Goal: Feedback & Contribution: Contribute content

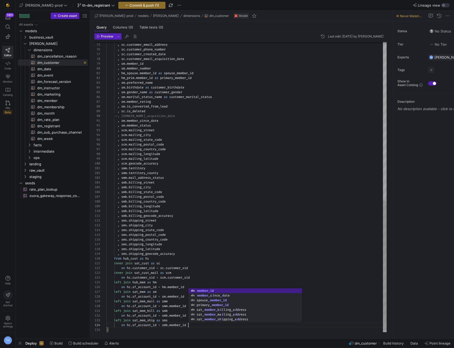
scroll to position [29, 59]
click at [266, 196] on div ", sc . customer_full_name , sc . customer_email_address , sc . customer_phone_n…" at bounding box center [247, 11] width 280 height 651
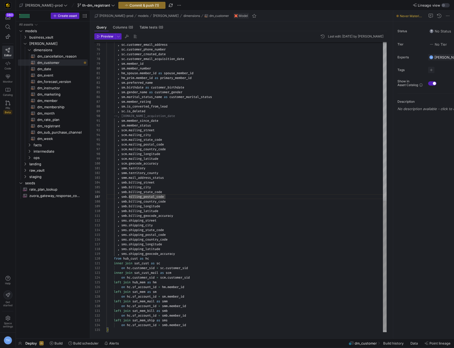
scroll to position [14, 82]
click at [201, 326] on div ", sc . customer_full_name , sc . customer_email_address , sc . customer_phone_n…" at bounding box center [247, 11] width 280 height 651
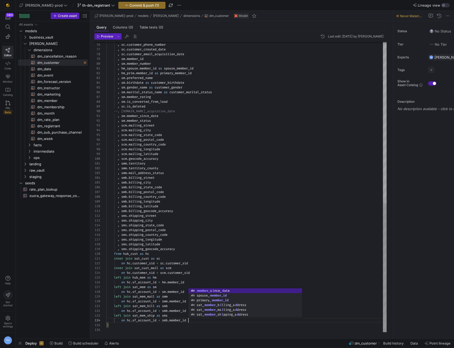
scroll to position [24, 57]
click at [213, 189] on div ", sc . customer_phone_number , sc . customer_created_date , sc . customer_email…" at bounding box center [247, 6] width 280 height 651
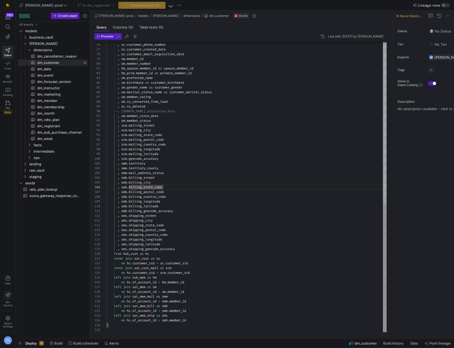
click at [175, 153] on div ", sc . customer_email_address , sc . customer_phone_number , sc . customer_crea…" at bounding box center [247, 6] width 280 height 651
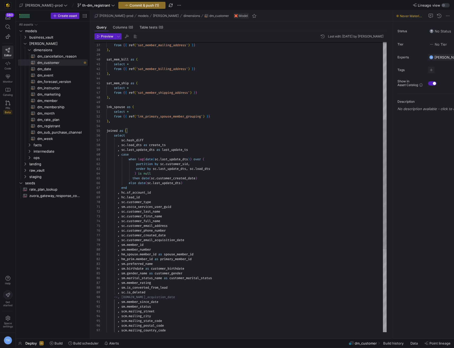
click at [162, 167] on div ", sc . customer_email_address , sc . customer_phone_number , sc . customer_crea…" at bounding box center [247, 192] width 280 height 651
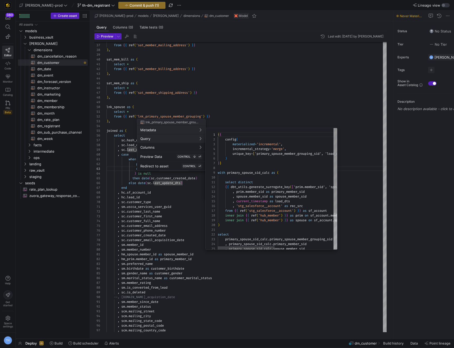
scroll to position [48, 0]
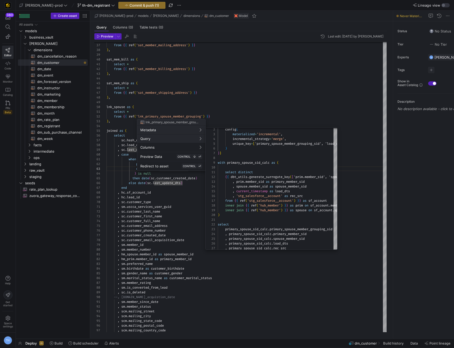
click at [268, 107] on div at bounding box center [227, 174] width 454 height 348
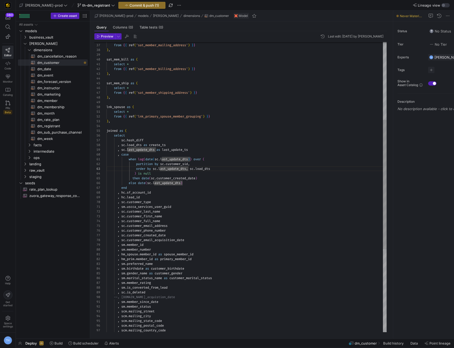
click at [214, 127] on div ", sc . customer_email_address , sc . customer_phone_number , sc . customer_crea…" at bounding box center [247, 192] width 280 height 651
click at [213, 105] on div "lnk_spouse as (" at bounding box center [247, 107] width 280 height 5
click at [211, 99] on div ", sc . customer_email_address , sc . customer_phone_number , sc . customer_crea…" at bounding box center [247, 192] width 280 height 651
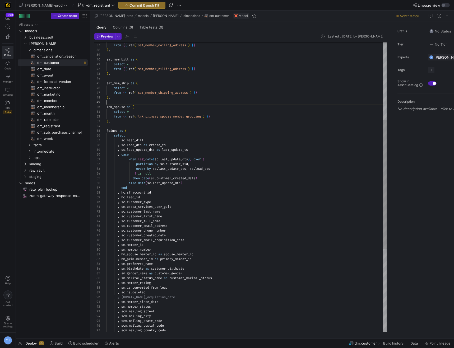
drag, startPoint x: 211, startPoint y: 102, endPoint x: 210, endPoint y: 98, distance: 4.9
click at [211, 102] on div at bounding box center [247, 102] width 280 height 5
click at [200, 78] on div ", sc . customer_email_address , sc . customer_phone_number , sc . customer_crea…" at bounding box center [247, 192] width 280 height 651
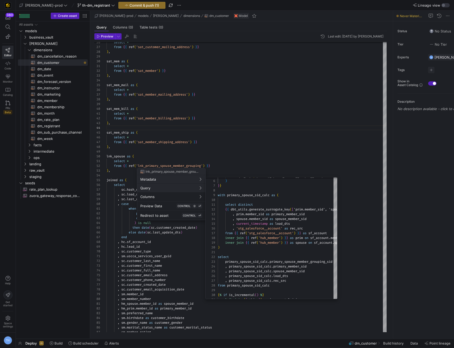
click at [252, 122] on div at bounding box center [227, 174] width 454 height 348
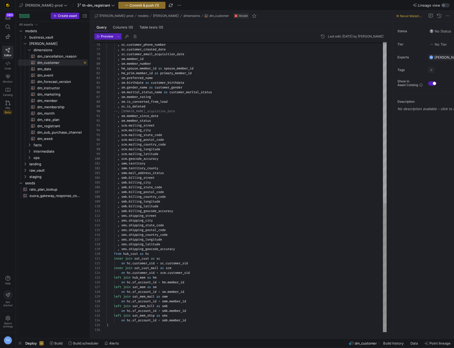
click at [200, 318] on div ", sc . customer_email_address , sc . customer_phone_number , sc . customer_crea…" at bounding box center [247, 6] width 280 height 651
click at [200, 320] on div ", sc . customer_email_address , sc . customer_phone_number , sc . customer_crea…" at bounding box center [247, 6] width 280 height 651
type textarea "left join sat_mem_bill as smb on hc.sf_account_id = smb.member_id left join sat…"
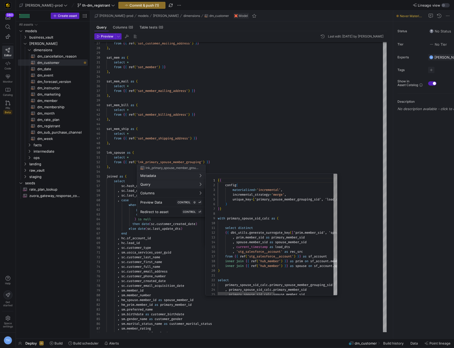
scroll to position [48, 0]
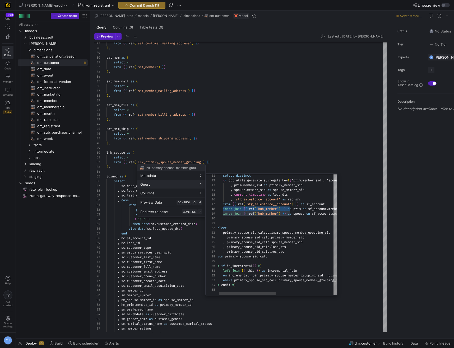
drag, startPoint x: 223, startPoint y: 210, endPoint x: 294, endPoint y: 207, distance: 70.7
type textarea "ct {{ dbt_utils.generate_surrogate_key(['prim.member_sid', 'spouse.member_sid']…"
click at [296, 215] on div "select distinct { { dbt_utils . generate_surrogate_key ( [ 'prim.member_sid', '…" at bounding box center [337, 209] width 243 height 174
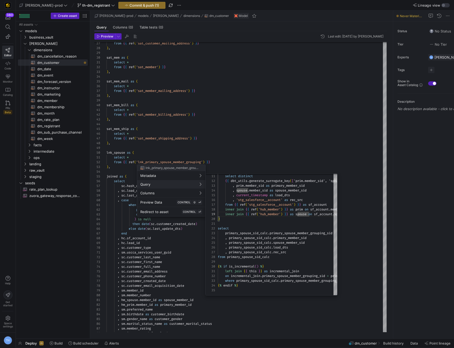
click at [273, 161] on div at bounding box center [227, 174] width 454 height 348
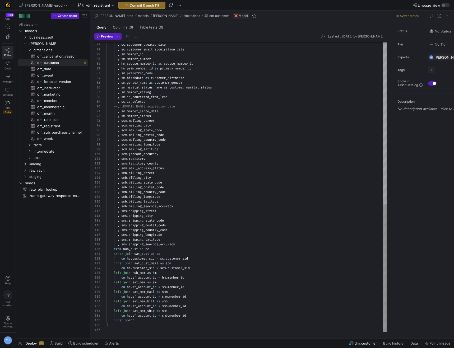
click at [159, 322] on div "inner joinn" at bounding box center [247, 320] width 280 height 5
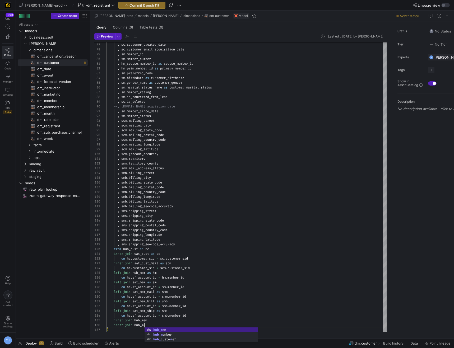
scroll to position [24, 42]
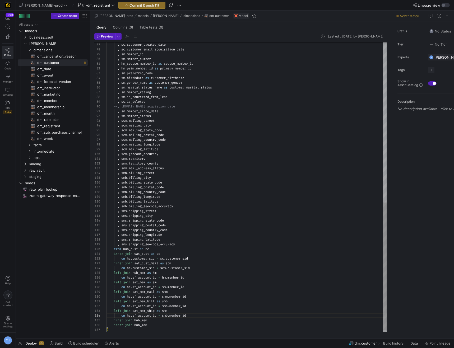
click at [173, 318] on div ", sc . customer_phone_number , sc . customer_created_date , sc . customer_email…" at bounding box center [247, 6] width 280 height 661
click at [163, 322] on div ", sc . customer_phone_number , sc . customer_created_date , sc . customer_email…" at bounding box center [247, 6] width 280 height 661
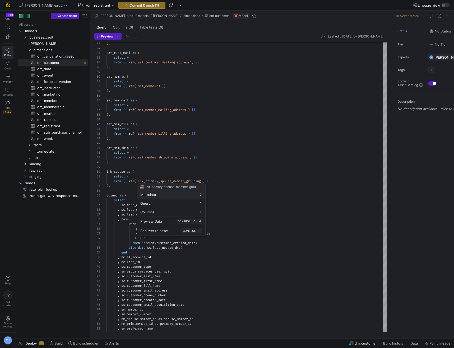
click at [206, 139] on div at bounding box center [227, 174] width 454 height 348
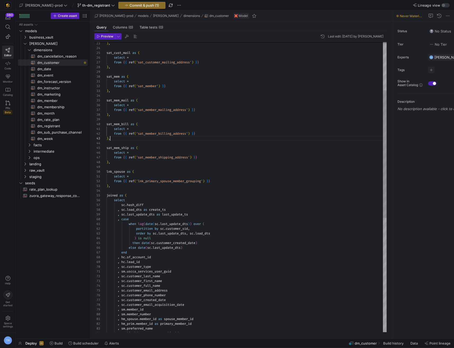
click at [206, 139] on div ", sc . customer_phone_number , sc . customer_created_date , sc . customer_email…" at bounding box center [247, 262] width 280 height 661
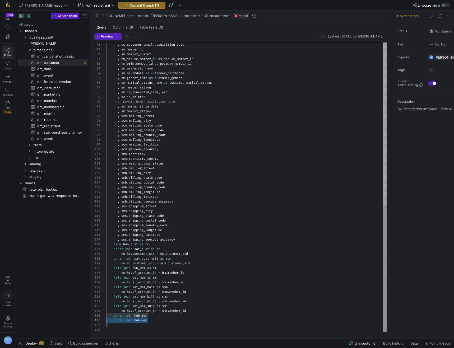
scroll to position [19, 0]
drag, startPoint x: 160, startPoint y: 321, endPoint x: 91, endPoint y: 315, distance: 69.3
click at [107, 315] on div ", sc . customer_created_date , sc . customer_email_acquisition_date , sm . memb…" at bounding box center [247, 2] width 280 height 661
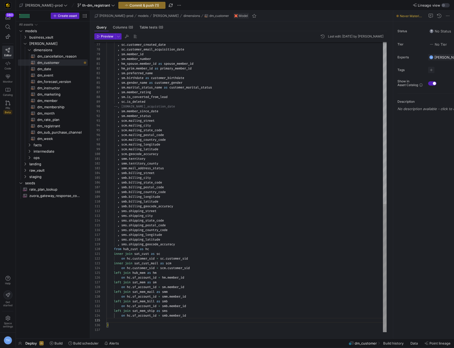
click at [194, 317] on div ", sc . customer_created_date , sc . customer_email_acquisition_date , sm . memb…" at bounding box center [247, 4] width 280 height 656
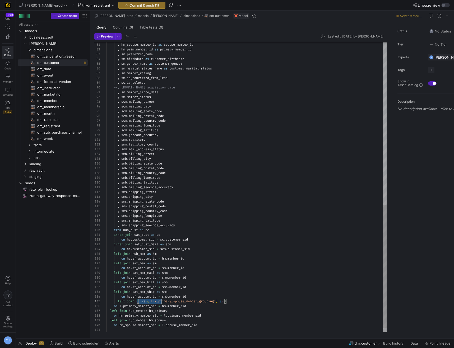
scroll to position [19, 123]
drag, startPoint x: 137, startPoint y: 302, endPoint x: 241, endPoint y: 303, distance: 103.9
click at [241, 303] on div ", sm . member_number , hm_spouse . member_id as spouse_member_id , hm_prim . me…" at bounding box center [247, -1] width 280 height 685
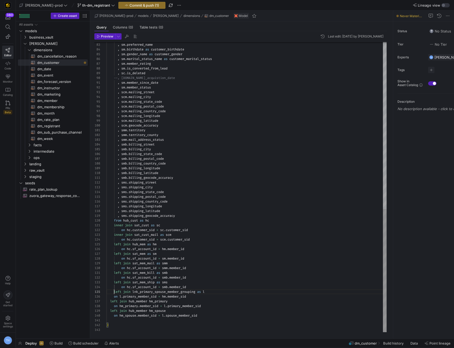
scroll to position [19, 8]
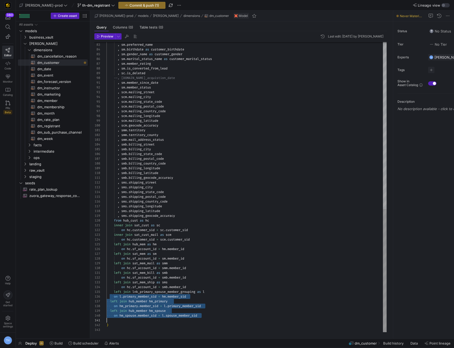
scroll to position [24, 0]
drag, startPoint x: 112, startPoint y: 298, endPoint x: 222, endPoint y: 319, distance: 111.2
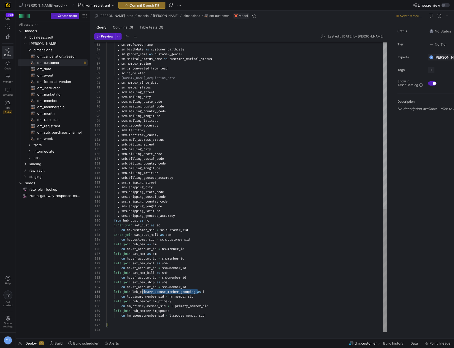
drag, startPoint x: 199, startPoint y: 293, endPoint x: 141, endPoint y: 292, distance: 57.1
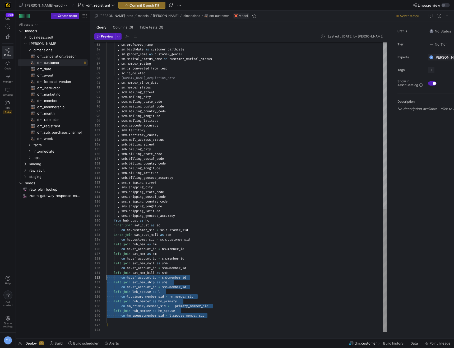
scroll to position [19, 0]
drag, startPoint x: 210, startPoint y: 314, endPoint x: 81, endPoint y: 291, distance: 130.8
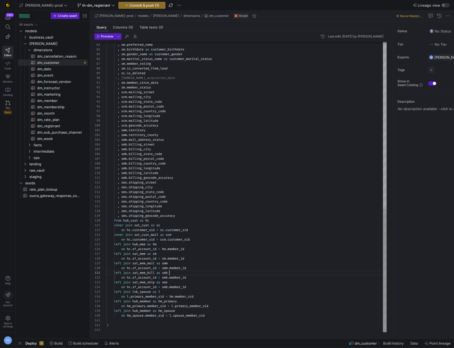
scroll to position [0, 63]
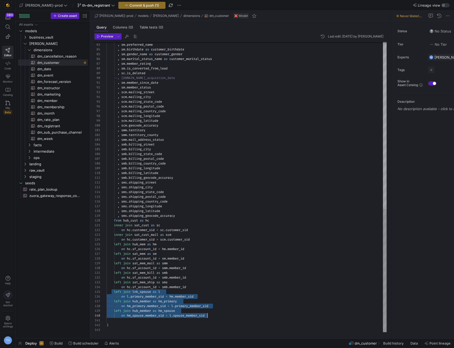
scroll to position [19, 101]
drag, startPoint x: 114, startPoint y: 293, endPoint x: 226, endPoint y: 317, distance: 114.7
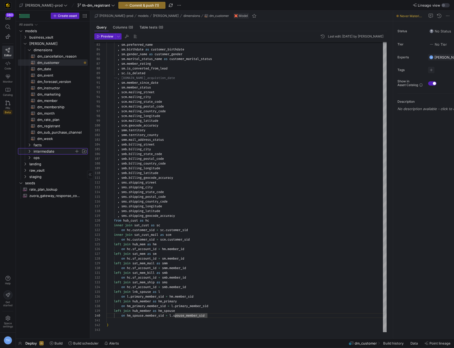
click at [51, 150] on span "intermediate" at bounding box center [54, 152] width 41 height 6
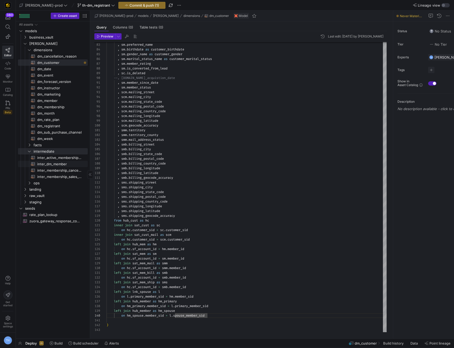
click at [52, 167] on span "inter_dm_member​​​​​​​​​​" at bounding box center [59, 164] width 44 height 6
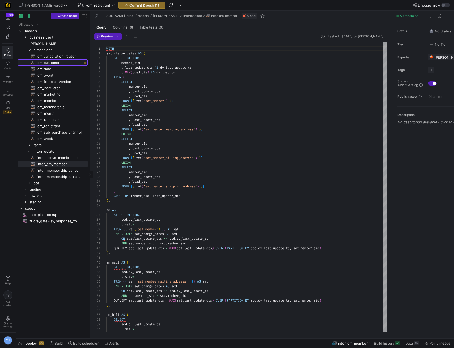
click at [53, 62] on span "dm_customer​​​​​​​​​​" at bounding box center [59, 63] width 44 height 6
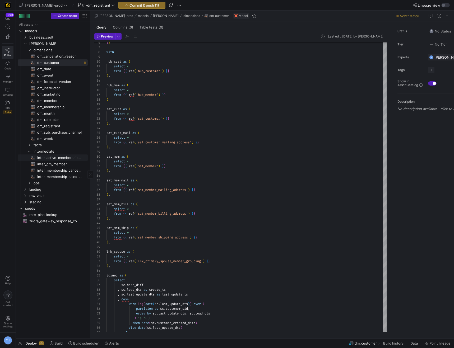
click at [49, 159] on span "inter_active_membership_forecast​​​​​​​​​​" at bounding box center [59, 158] width 44 height 6
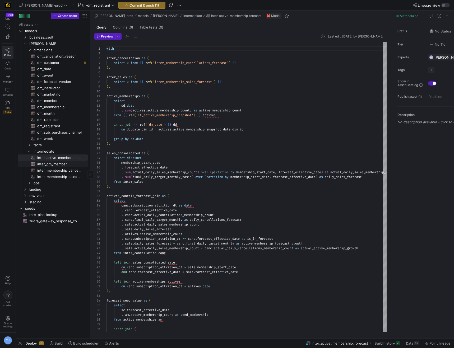
click at [68, 162] on span "inter_dm_member​​​​​​​​​​" at bounding box center [59, 164] width 44 height 6
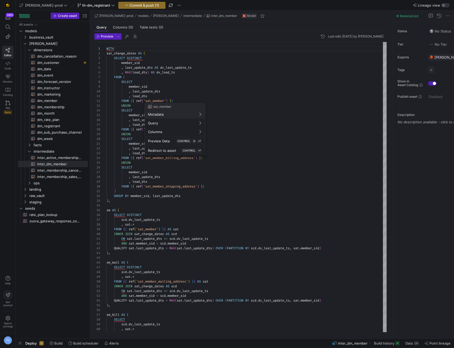
click at [254, 98] on div at bounding box center [227, 174] width 454 height 348
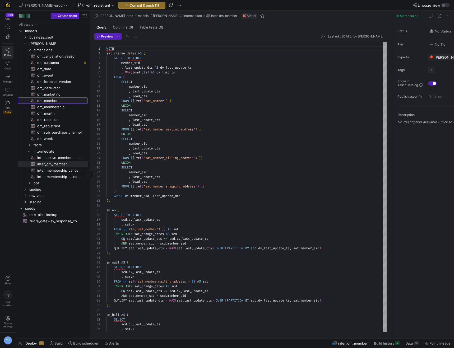
click at [65, 101] on span "dm_member​​​​​​​​​​" at bounding box center [59, 101] width 44 height 6
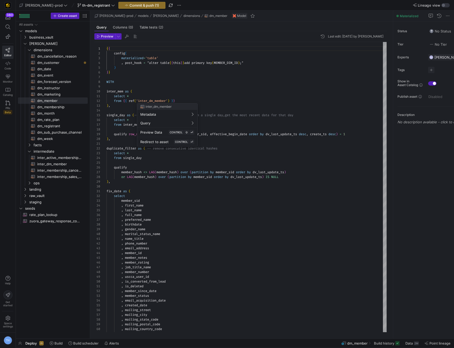
click at [193, 92] on div at bounding box center [227, 174] width 454 height 348
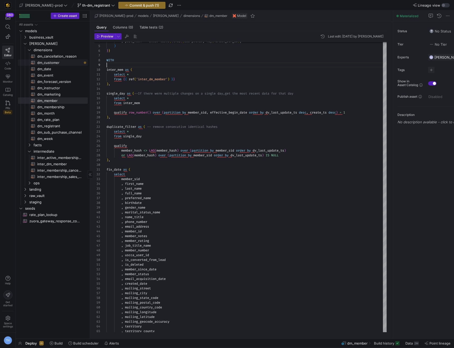
click at [61, 60] on span "dm_customer​​​​​​​​​​" at bounding box center [59, 63] width 44 height 6
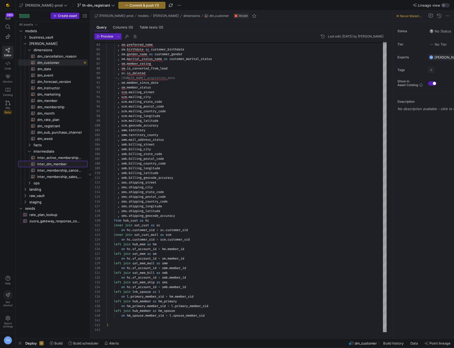
click at [58, 165] on span "inter_dm_member​​​​​​​​​​" at bounding box center [59, 164] width 44 height 6
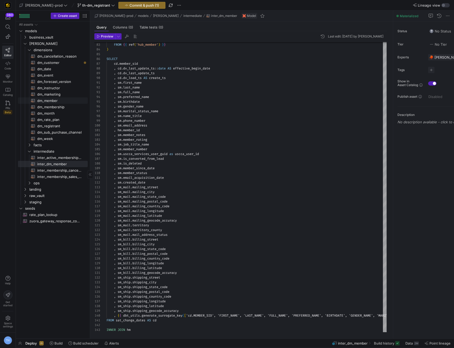
click at [59, 98] on link "dm_member​​​​​​​​​​" at bounding box center [53, 101] width 70 height 6
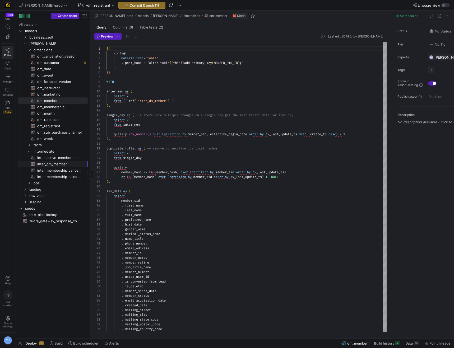
click at [52, 162] on span "inter_dm_member​​​​​​​​​​" at bounding box center [59, 164] width 44 height 6
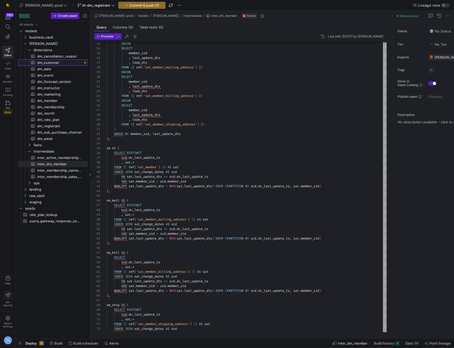
click at [63, 62] on span "dm_customer​​​​​​​​​​" at bounding box center [59, 63] width 44 height 6
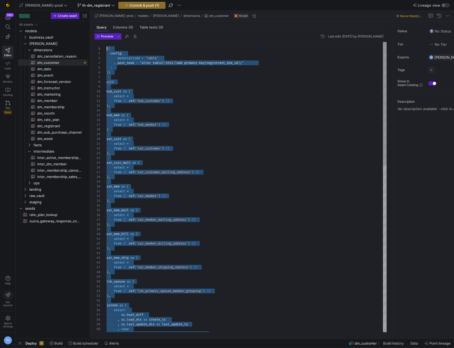
drag, startPoint x: 157, startPoint y: 328, endPoint x: 26, endPoint y: -32, distance: 383.6
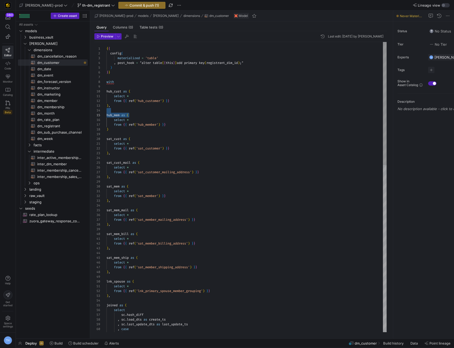
scroll to position [0, 23]
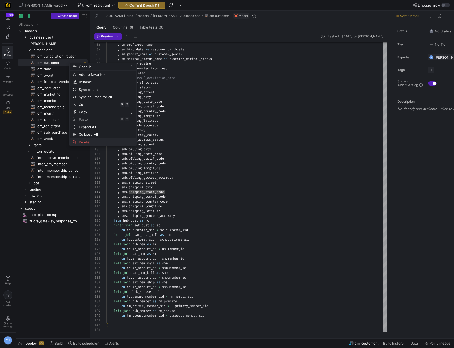
click at [104, 140] on span "Delete" at bounding box center [99, 142] width 44 height 7
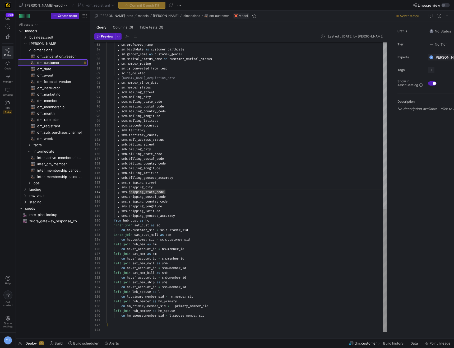
type textarea "WITH sat_change_dates AS ( SELECT DISTINCT member_sid , last_update_dts AS dv_l…"
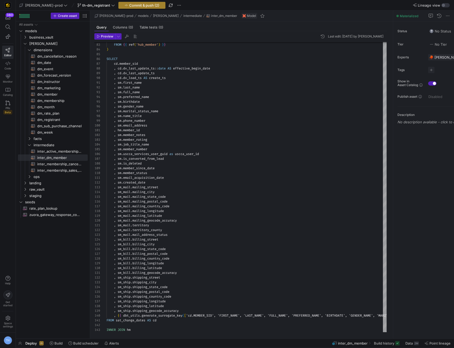
click at [133, 6] on span "Commit & push (2)" at bounding box center [144, 5] width 30 height 4
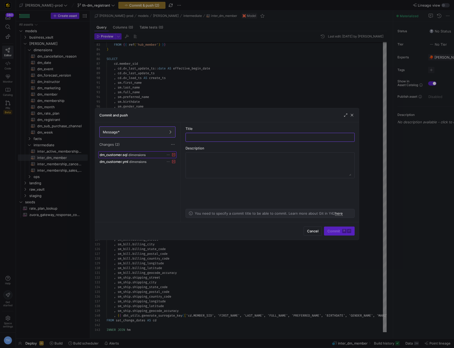
click at [156, 154] on div "dm_customer.sql dimensions" at bounding box center [132, 155] width 64 height 4
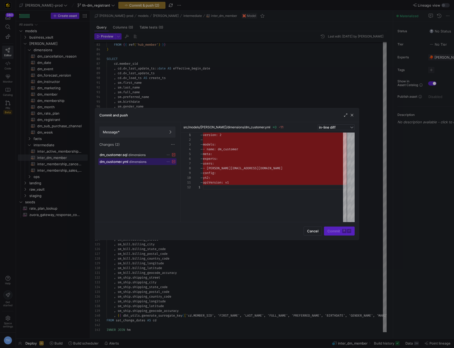
click at [156, 165] on span at bounding box center [138, 162] width 78 height 6
click at [160, 132] on span "Message*" at bounding box center [137, 132] width 69 height 4
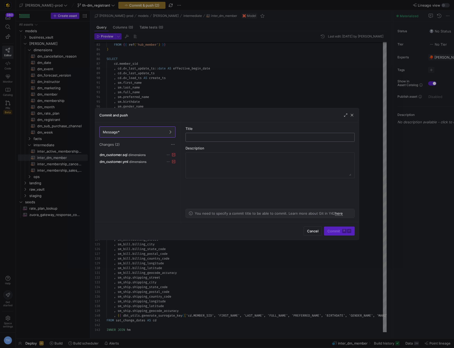
click at [227, 134] on div at bounding box center [270, 137] width 160 height 8
click at [227, 139] on input "text" at bounding box center [270, 137] width 160 height 4
type input "r"
type input "Moving dm_customer into a new branch"
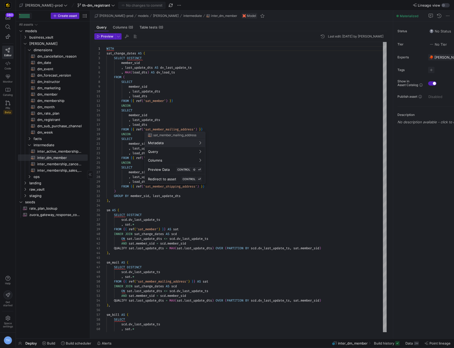
click at [27, 13] on div at bounding box center [227, 174] width 454 height 348
click at [28, 15] on div at bounding box center [28, 15] width 1 height 1
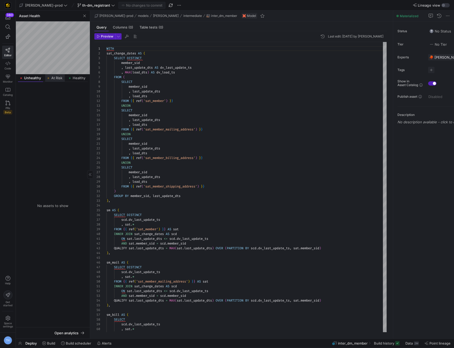
click at [58, 75] on div "At Risk" at bounding box center [54, 78] width 19 height 8
click at [52, 97] on span "business_vault" at bounding box center [58, 100] width 58 height 6
click at [61, 107] on span "sats" at bounding box center [60, 106] width 53 height 6
click at [59, 112] on span "sal_event_registrant_cust​​​​​​​​​​" at bounding box center [59, 113] width 44 height 6
type textarea "{{ config( materialized='incremental', incremental_strategy='merge', unique_key…"
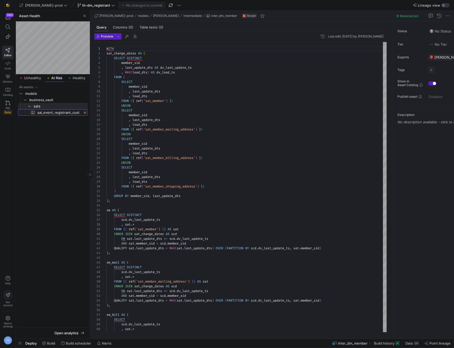
scroll to position [48, 0]
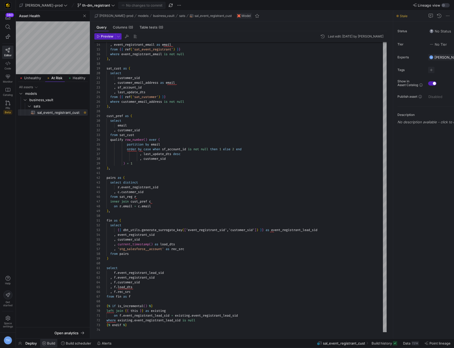
click at [43, 343] on icon at bounding box center [44, 344] width 4 height 4
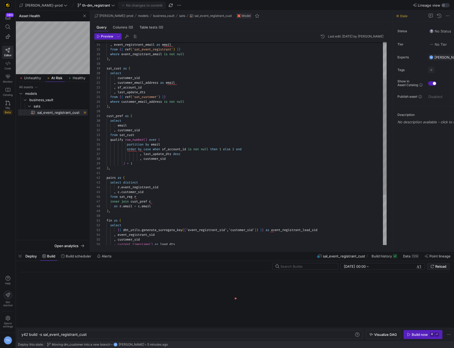
scroll to position [0, 66]
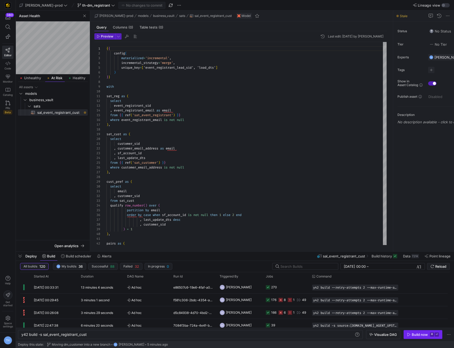
click at [427, 334] on div "Build now" at bounding box center [420, 335] width 16 height 4
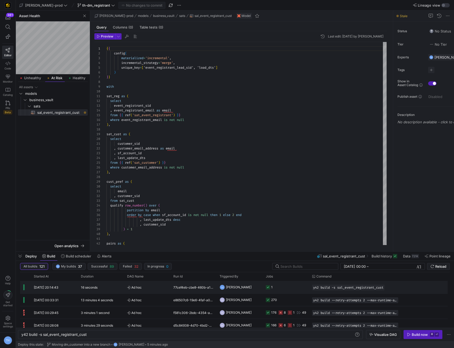
click at [283, 291] on y42-job-status-cell-renderer "1" at bounding box center [286, 288] width 40 height 12
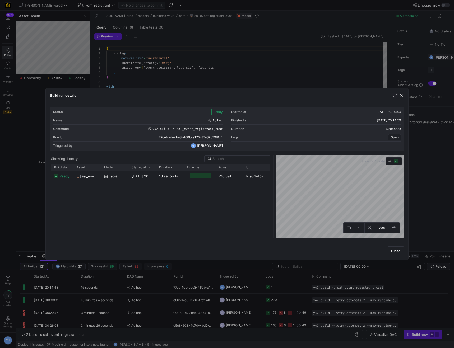
drag, startPoint x: 226, startPoint y: 174, endPoint x: 273, endPoint y: 173, distance: 46.5
click at [273, 173] on div at bounding box center [274, 196] width 2 height 82
click at [244, 67] on div at bounding box center [227, 174] width 454 height 348
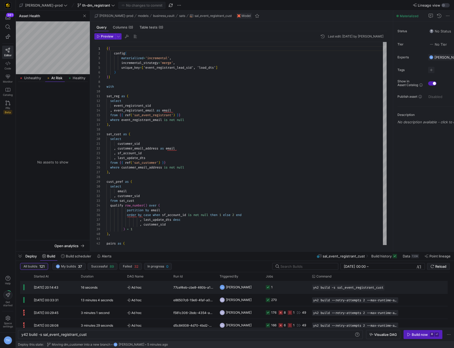
click at [279, 287] on y42-job-status-cell-renderer "1" at bounding box center [286, 288] width 40 height 12
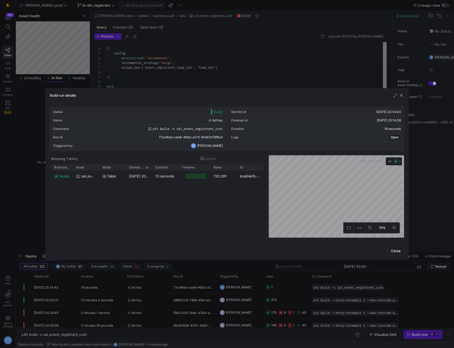
drag, startPoint x: 226, startPoint y: 175, endPoint x: 266, endPoint y: 205, distance: 50.5
click at [266, 205] on div at bounding box center [267, 196] width 2 height 82
click at [270, 62] on div at bounding box center [227, 174] width 454 height 348
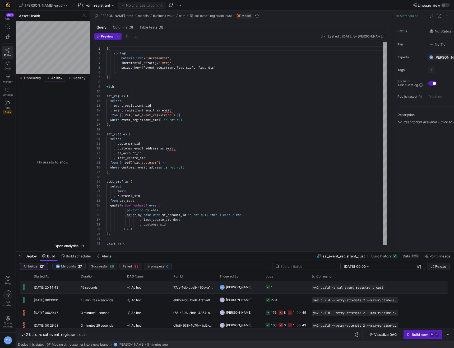
click at [292, 290] on y42-job-status-cell-renderer "1" at bounding box center [286, 288] width 40 height 12
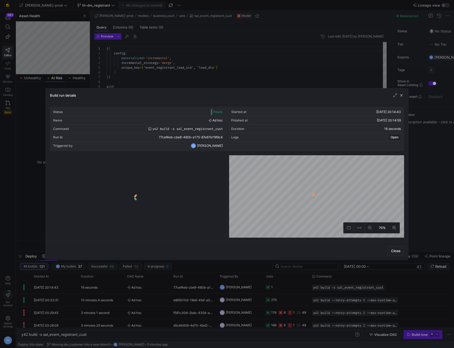
click at [247, 68] on div at bounding box center [227, 174] width 454 height 348
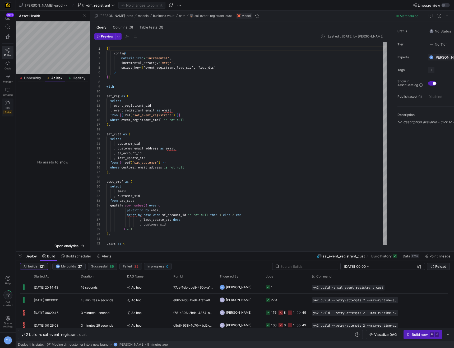
click at [7, 107] on span "PRs" at bounding box center [8, 108] width 4 height 3
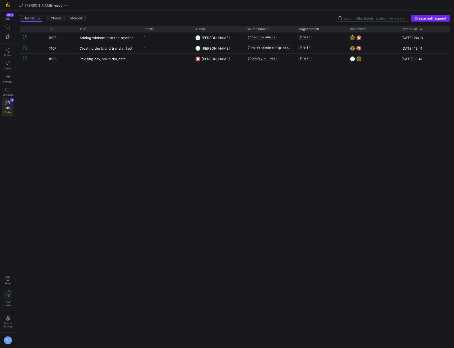
click at [424, 20] on span "Create pull request" at bounding box center [431, 18] width 32 height 4
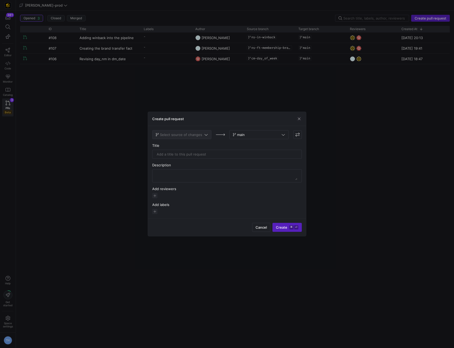
click at [172, 137] on span "Select source of changes" at bounding box center [181, 135] width 42 height 4
click at [190, 196] on div "th-dm_registrant" at bounding box center [182, 197] width 51 height 4
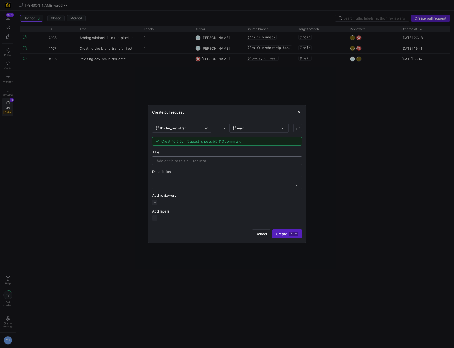
click at [228, 159] on div at bounding box center [227, 161] width 150 height 9
click at [211, 160] on input "Adding dm_registrant" at bounding box center [227, 161] width 141 height 4
type input "Adding dm_registrant"
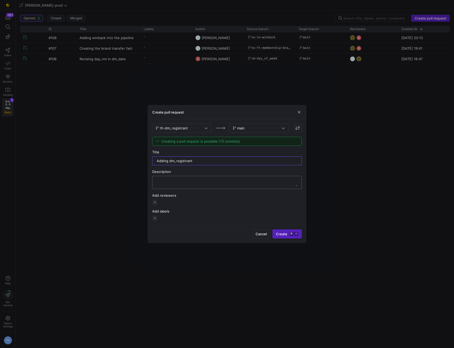
click at [197, 181] on textarea at bounding box center [227, 182] width 141 height 8
paste textarea "Adding dm_registrant"
type textarea "Adding dm_registrant"
click at [157, 204] on span "button" at bounding box center [154, 202] width 5 height 5
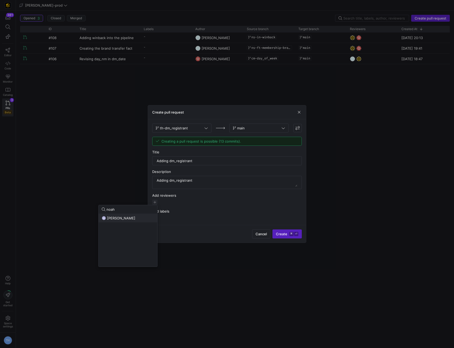
type input "noah"
click at [125, 215] on button "NS [PERSON_NAME]" at bounding box center [128, 218] width 59 height 8
click at [185, 201] on div at bounding box center [227, 174] width 454 height 348
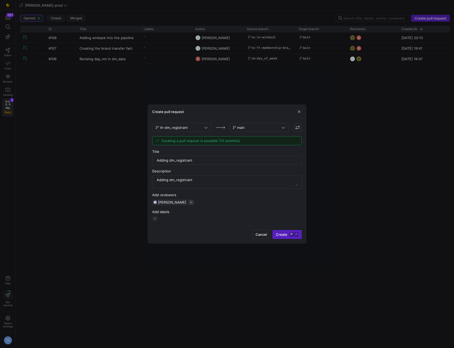
click at [189, 201] on span "button" at bounding box center [191, 202] width 5 height 5
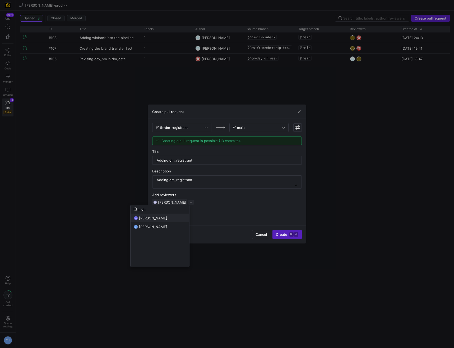
type input "moh"
click at [178, 218] on div "MN [PERSON_NAME]" at bounding box center [160, 218] width 52 height 4
click at [221, 238] on div at bounding box center [227, 174] width 454 height 348
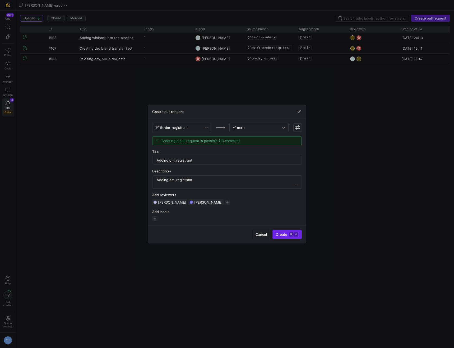
click at [291, 233] on kbd "⌘" at bounding box center [292, 235] width 4 height 4
click at [296, 113] on div "Create pull request" at bounding box center [227, 112] width 158 height 14
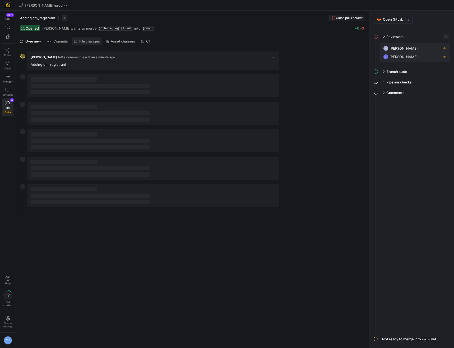
click at [94, 41] on span "File changes" at bounding box center [89, 41] width 21 height 3
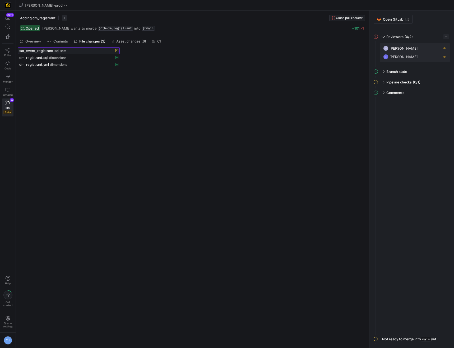
click at [79, 53] on div "sat_event_registrant.sql sats" at bounding box center [63, 51] width 88 height 4
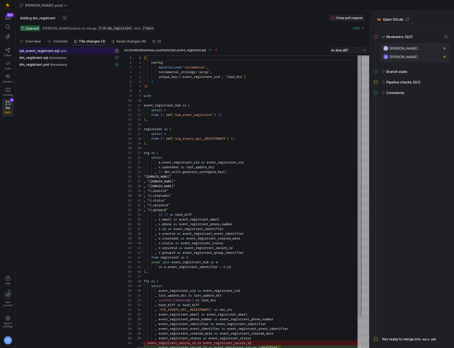
scroll to position [48, 0]
click at [91, 59] on div "dm_registrant.sql dimensions" at bounding box center [63, 58] width 88 height 4
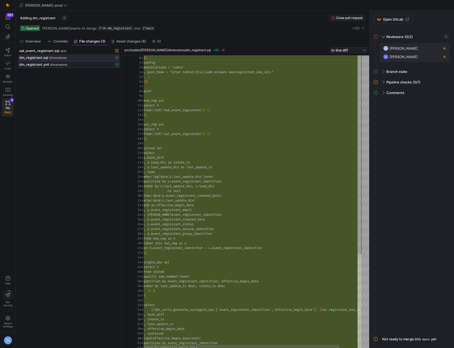
click at [93, 65] on div "dm_registrant.yml dimensions" at bounding box center [63, 64] width 88 height 4
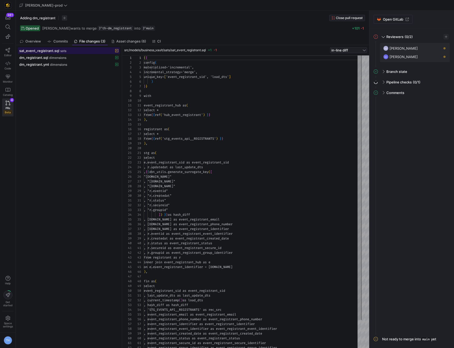
click at [90, 52] on div "sat_event_registrant.sql sats" at bounding box center [63, 51] width 88 height 4
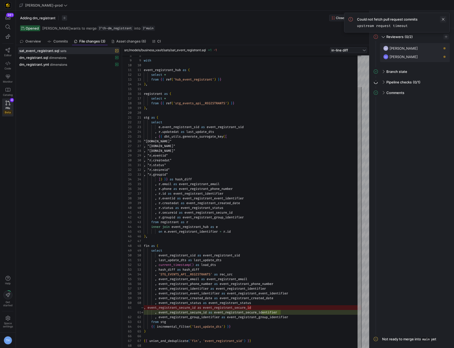
click at [444, 19] on span at bounding box center [443, 19] width 6 height 6
click at [382, 81] on span at bounding box center [383, 82] width 4 height 2
click at [383, 81] on span at bounding box center [383, 82] width 2 height 4
click at [393, 82] on span "Pipeline checks" at bounding box center [399, 82] width 25 height 4
click at [385, 84] on div "Pipeline checks (0/1)" at bounding box center [415, 82] width 70 height 8
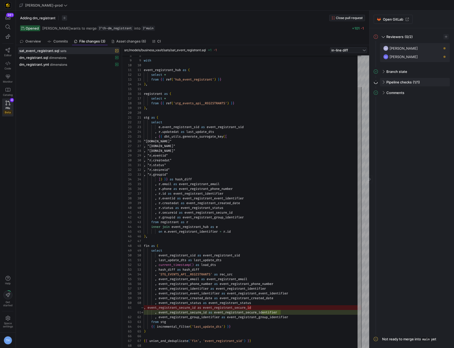
click at [385, 82] on div "Pipeline checks (1/1)" at bounding box center [415, 82] width 70 height 8
click at [6, 101] on icon at bounding box center [8, 103] width 5 height 5
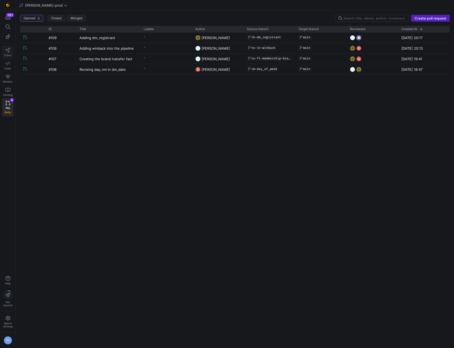
click at [10, 50] on icon at bounding box center [8, 50] width 5 height 5
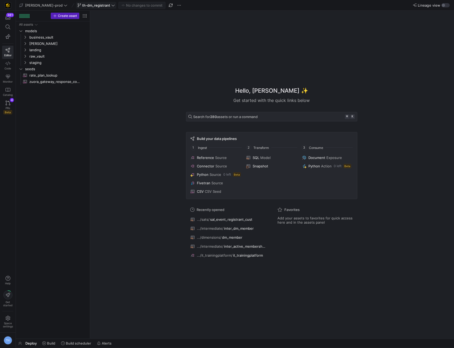
click at [82, 4] on span "th-dm_registrant" at bounding box center [96, 5] width 28 height 4
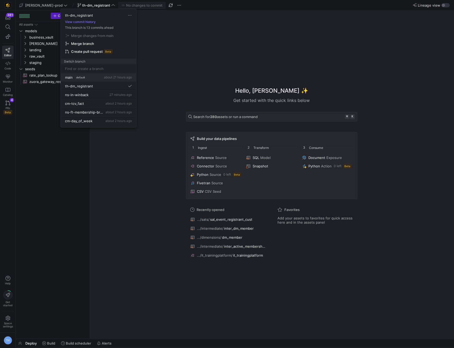
click at [93, 76] on div "main default about 21 hours ago" at bounding box center [98, 77] width 67 height 4
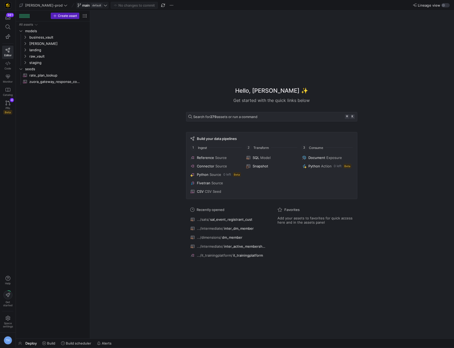
click at [82, 6] on span "main" at bounding box center [86, 5] width 8 height 4
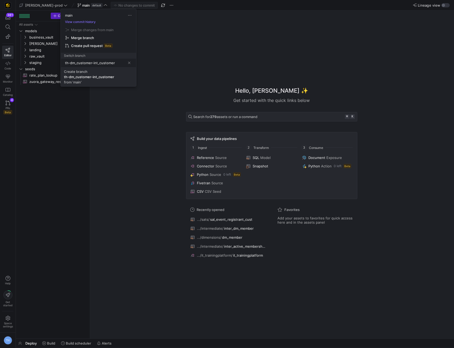
type input "th-dm_customer-int_customer"
click at [84, 83] on span "Create branch th-dm_customer-int_customer from 'main'" at bounding box center [98, 77] width 69 height 15
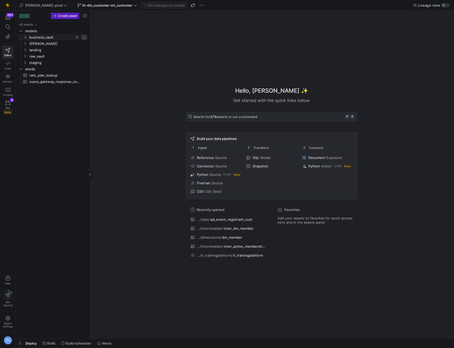
click at [52, 37] on span "business_vault" at bounding box center [51, 37] width 45 height 6
click at [51, 43] on span "[PERSON_NAME]" at bounding box center [51, 44] width 45 height 6
click at [53, 52] on span "dimensions" at bounding box center [54, 50] width 41 height 6
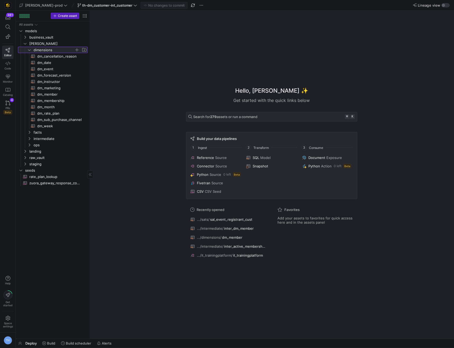
click at [53, 52] on span "dimensions" at bounding box center [54, 50] width 41 height 6
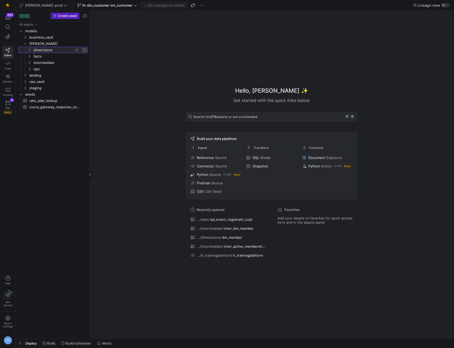
click at [53, 52] on span "dimensions" at bounding box center [54, 50] width 41 height 6
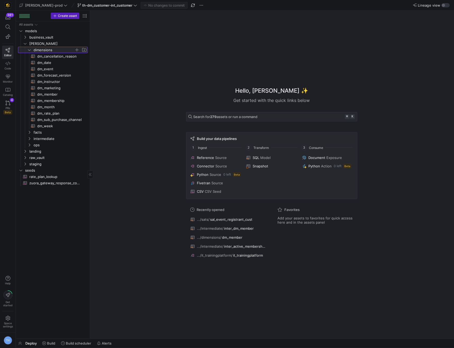
click at [76, 50] on span "button" at bounding box center [76, 49] width 5 height 5
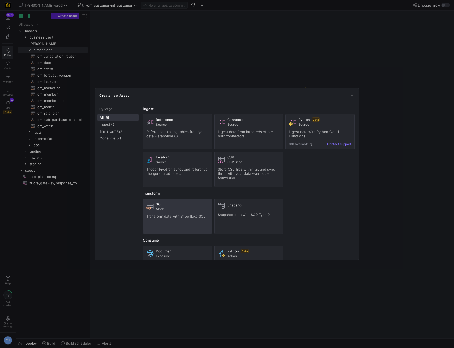
click at [160, 199] on button "SQL Model Transform data with Snowflake SQL" at bounding box center [177, 216] width 69 height 35
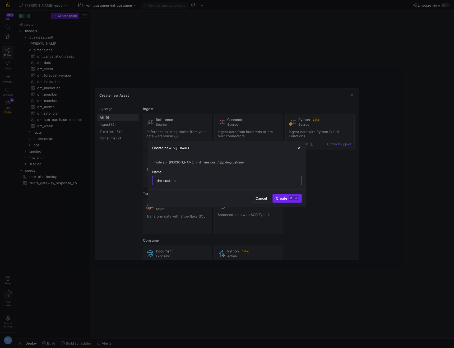
type input "dm_customer"
click at [295, 197] on kbd "⏎" at bounding box center [296, 198] width 4 height 4
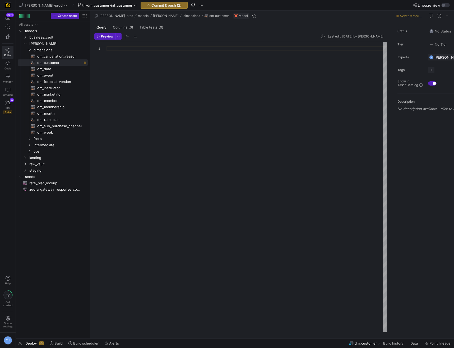
click at [143, 50] on div at bounding box center [247, 187] width 280 height 291
click at [184, 38] on header "Preview Last edit: [DATE] by [PERSON_NAME]" at bounding box center [240, 37] width 292 height 9
click at [183, 53] on div at bounding box center [247, 187] width 280 height 291
type textarea ")"
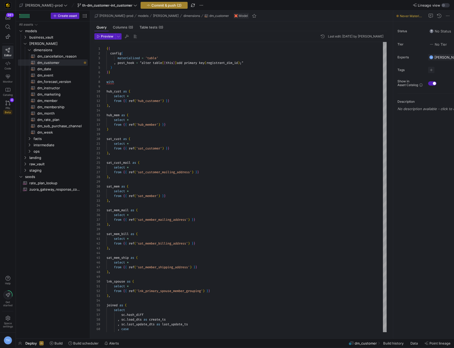
click at [153, 7] on span "button" at bounding box center [164, 5] width 47 height 6
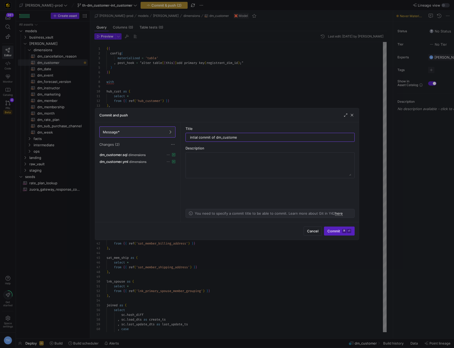
type input "intial commit of dm_customer"
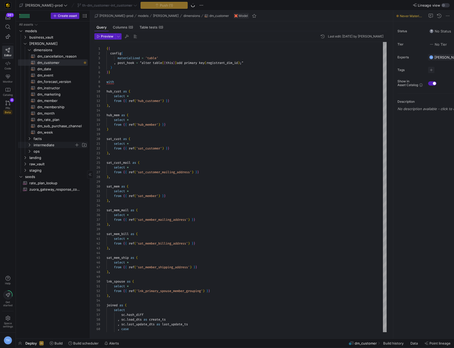
click at [51, 143] on span "intermediate" at bounding box center [54, 145] width 41 height 6
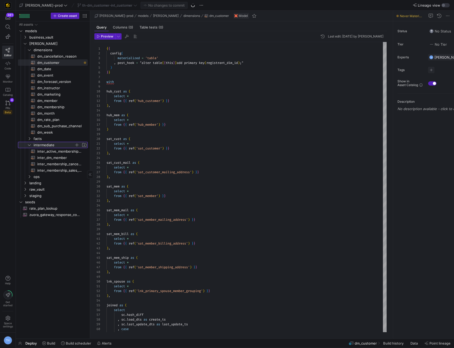
click at [76, 145] on span "button" at bounding box center [76, 145] width 5 height 5
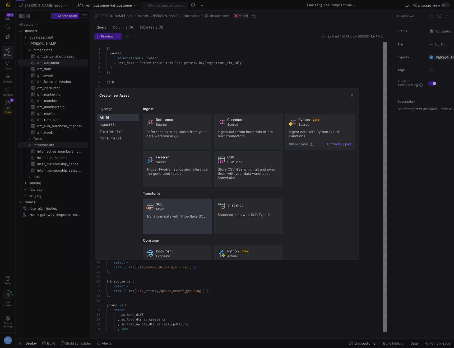
click at [173, 223] on div "SQL Model Transform data with Snowflake SQL" at bounding box center [177, 216] width 62 height 29
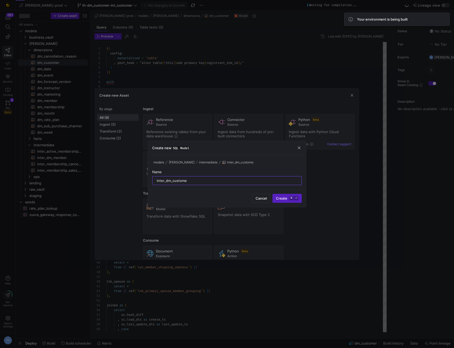
type input "inter_dm_customer"
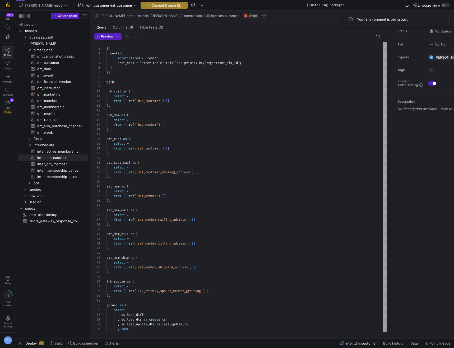
click at [145, 8] on button "Commit & push (2)" at bounding box center [164, 5] width 47 height 7
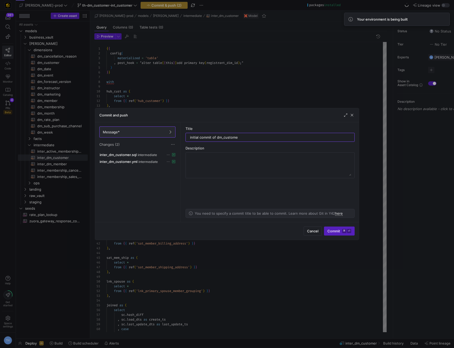
type input "initial commit of dm_customer"
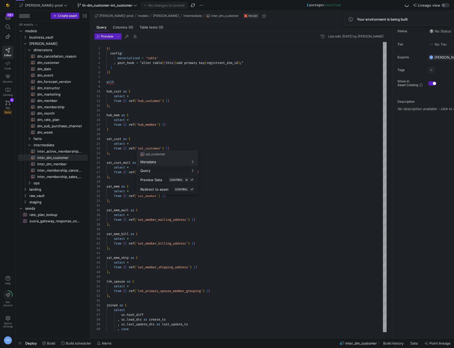
click at [217, 148] on div at bounding box center [227, 174] width 454 height 348
click at [63, 158] on span "inter_dm_customer​​​​​​​​​​" at bounding box center [59, 158] width 44 height 6
click at [63, 164] on span "inter_dm_member​​​​​​​​​​" at bounding box center [59, 164] width 44 height 6
type textarea "WITH sat_change_dates AS ( SELECT DISTINCT member_sid , last_update_dts AS dv_l…"
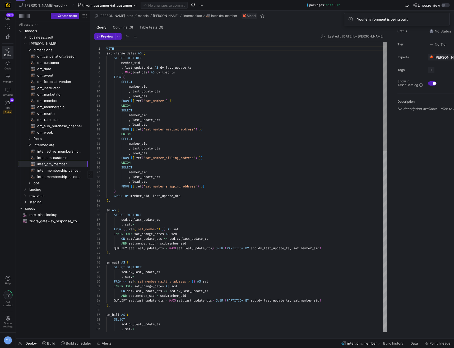
scroll to position [48, 0]
click at [63, 159] on span "inter_dm_customer​​​​​​​​​​" at bounding box center [59, 158] width 44 height 6
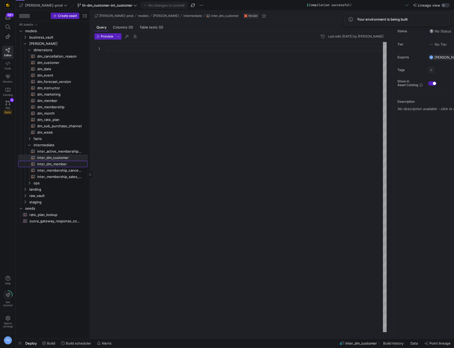
click at [63, 166] on span "inter_dm_member​​​​​​​​​​" at bounding box center [59, 164] width 44 height 6
type textarea "WITH sat_change_dates AS ( SELECT DISTINCT member_sid , last_update_dts AS dv_l…"
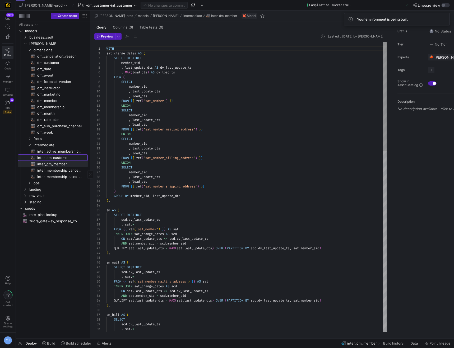
click at [65, 156] on span "inter_dm_customer​​​​​​​​​​" at bounding box center [59, 158] width 44 height 6
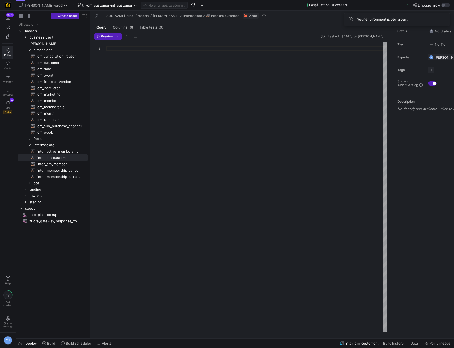
click at [137, 81] on div at bounding box center [247, 187] width 280 height 291
click at [63, 162] on span "inter_dm_member​​​​​​​​​​" at bounding box center [59, 164] width 44 height 6
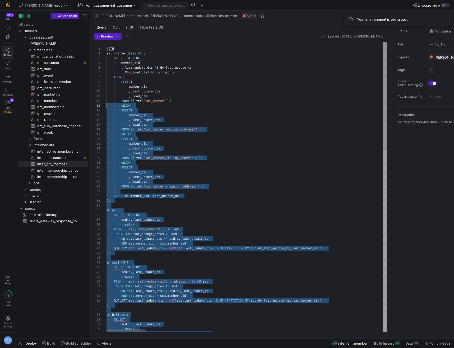
scroll to position [5, 0]
type textarea "WITH sat_change_dates AS ( SELECT DISTINCT member_sid , last_update_dts AS dv_l…"
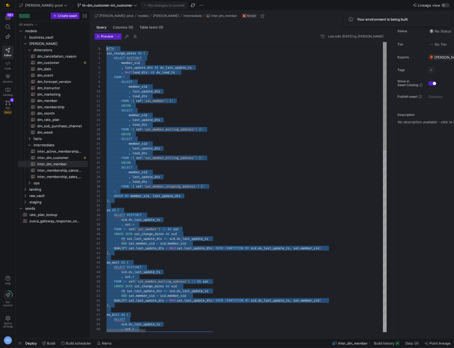
scroll to position [0, 0]
drag, startPoint x: 114, startPoint y: 268, endPoint x: 90, endPoint y: 43, distance: 226.3
click at [67, 158] on span "inter_dm_customer​​​​​​​​​​" at bounding box center [59, 158] width 44 height 6
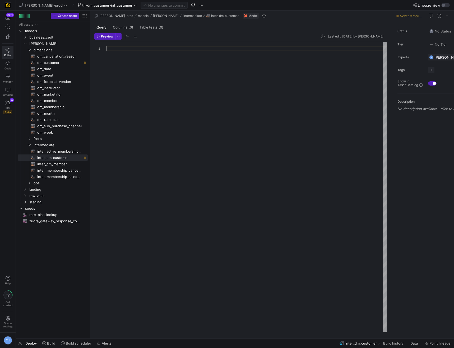
click at [131, 64] on div at bounding box center [247, 187] width 280 height 291
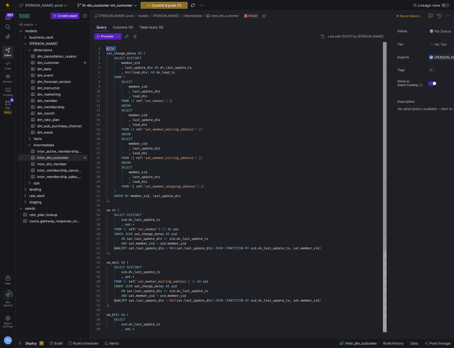
drag, startPoint x: 119, startPoint y: 50, endPoint x: 100, endPoint y: 50, distance: 18.5
click at [100, 50] on div "23 24 25 26 27 28 29 30 31 32 33 34 35 36 37 38 39 40 41 42 43 44 45 46 47 48 4…" at bounding box center [240, 187] width 292 height 291
click at [149, 76] on div ", load_dts FROM { { ref ( 'sat_member_billing_address' ) } } UNION SELECT membe…" at bounding box center [247, 244] width 280 height 404
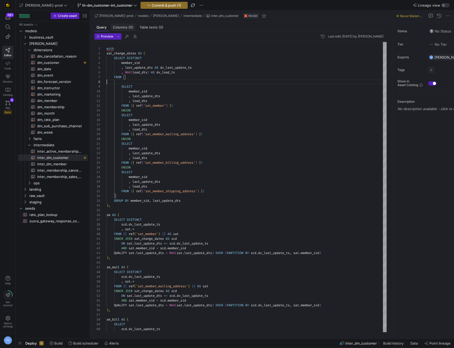
scroll to position [29, 19]
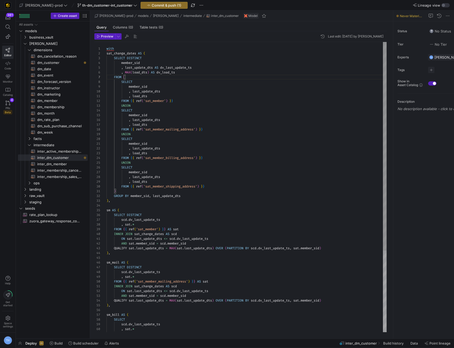
click at [125, 48] on div ", load_dts FROM { { ref ( 'sat_member_billing_address' ) } } UNION SELECT membe…" at bounding box center [247, 244] width 280 height 404
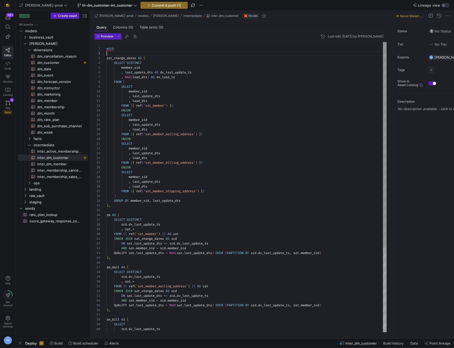
scroll to position [5, 0]
click at [143, 58] on div ", load_dts FROM { { ref ( 'sat_member_billing_address' ) } } UNION SELECT membe…" at bounding box center [247, 246] width 280 height 409
click at [125, 62] on div ", load_dts FROM { { ref ( 'sat_member_billing_address' ) } } UNION SELECT membe…" at bounding box center [247, 246] width 280 height 409
click at [144, 62] on div ", load_dts FROM { { ref ( 'sat_member_billing_address' ) } } UNION SELECT membe…" at bounding box center [247, 246] width 280 height 409
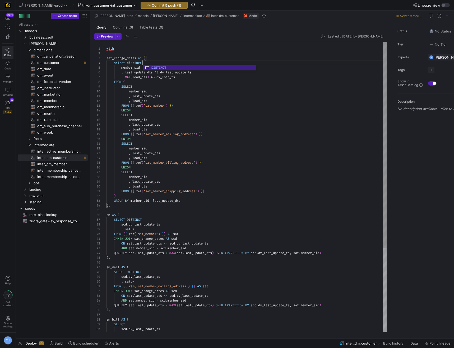
click at [131, 108] on div ", load_dts FROM { { ref ( 'sat_member_billing_address' ) } } UNION SELECT membe…" at bounding box center [247, 246] width 280 height 409
click at [143, 65] on div ", load_dts FROM { { ref ( 'sat_member_billing_address' ) } } UNION SELECT membe…" at bounding box center [247, 246] width 280 height 409
click at [143, 67] on div ", load_dts FROM { { ref ( 'sat_member_billing_address' ) } } UNION SELECT membe…" at bounding box center [247, 246] width 280 height 409
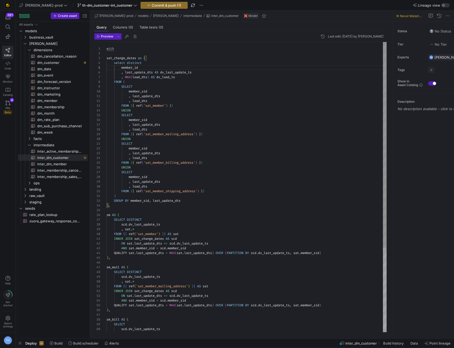
click at [131, 77] on div ", load_dts FROM { { ref ( 'sat_member_billing_address' ) } } UNION SELECT membe…" at bounding box center [247, 246] width 280 height 409
click at [173, 80] on div ", load_dts FROM { { ref ( 'sat_member_billing_address' ) } } UNION SELECT membe…" at bounding box center [247, 246] width 280 height 409
click at [127, 47] on div ", load_dts FROM { { ref ( 'sat_member_billing_address' ) } } UNION SELECT membe…" at bounding box center [247, 246] width 280 height 409
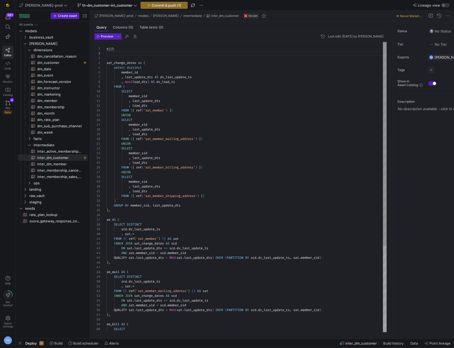
scroll to position [0, 8]
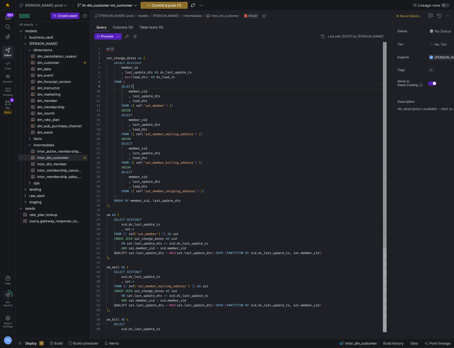
click at [182, 86] on div ", load_dts FROM { { ref ( 'sat_member_billing_address' ) } } UNION SELECT membe…" at bounding box center [247, 246] width 280 height 409
click at [153, 84] on div ", load_dts FROM { { ref ( 'sat_member_billing_address' ) } } UNION SELECT membe…" at bounding box center [247, 246] width 280 height 409
click at [163, 63] on div ", load_dts FROM { { ref ( 'sat_member_billing_address' ) } } UNION SELECT membe…" at bounding box center [247, 246] width 280 height 409
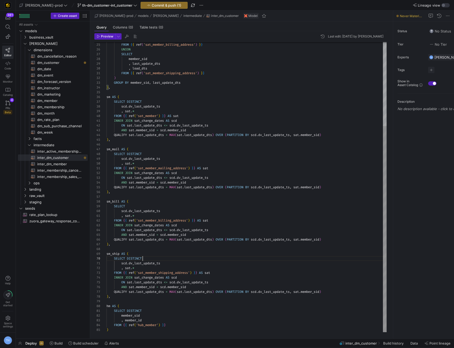
scroll to position [43, 36]
click at [162, 258] on div ", load_dts FROM { { ref ( 'sat_member_billing_address' ) } } UNION SELECT membe…" at bounding box center [247, 128] width 280 height 409
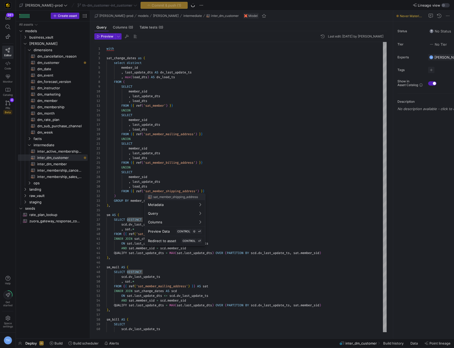
click at [200, 132] on div at bounding box center [227, 174] width 454 height 348
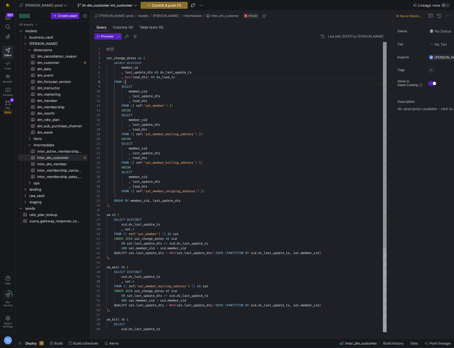
click at [181, 81] on div ", load_dts FROM { { ref ( 'sat_member_billing_address' ) } } UNION SELECT membe…" at bounding box center [247, 246] width 280 height 409
click at [171, 71] on div ", load_dts FROM { { ref ( 'sat_member_billing_address' ) } } UNION SELECT membe…" at bounding box center [247, 246] width 280 height 409
click at [166, 66] on div ", load_dts FROM { { ref ( 'sat_member_billing_address' ) } } UNION SELECT membe…" at bounding box center [247, 246] width 280 height 409
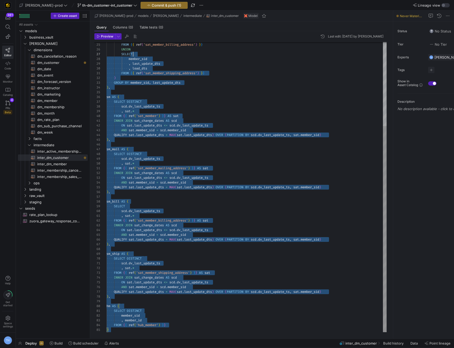
scroll to position [0, 0]
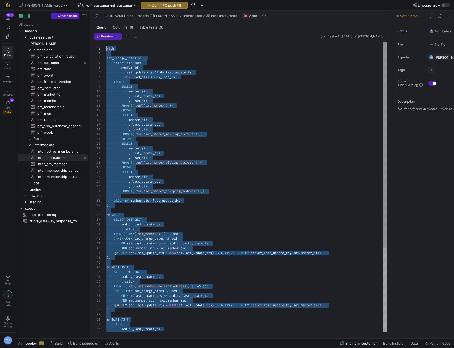
drag, startPoint x: 165, startPoint y: 330, endPoint x: 136, endPoint y: 11, distance: 320.2
click at [198, 168] on div ", load_dts FROM { { ref ( 'sat_member_billing_address' ) } } UNION SELECT membe…" at bounding box center [247, 246] width 280 height 409
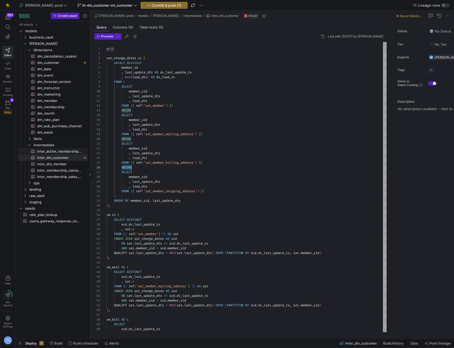
click at [69, 150] on span "inter_active_membership_forecast​​​​​​​​​​" at bounding box center [59, 152] width 44 height 6
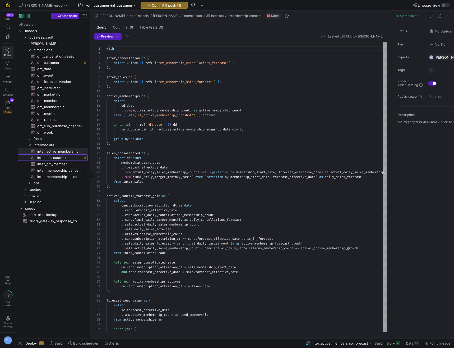
click at [72, 156] on span "inter_dm_customer​​​​​​​​​​" at bounding box center [59, 158] width 44 height 6
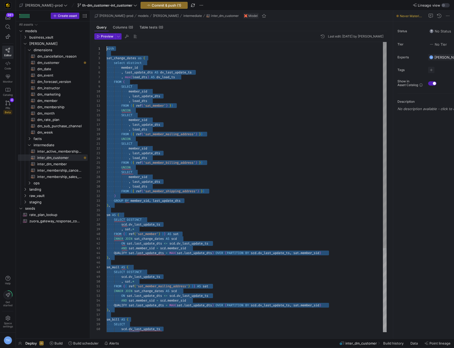
scroll to position [5, 0]
drag, startPoint x: 178, startPoint y: 325, endPoint x: 72, endPoint y: 53, distance: 291.7
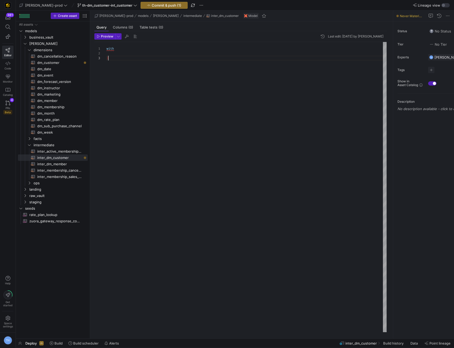
click at [117, 59] on div "with )" at bounding box center [247, 187] width 280 height 291
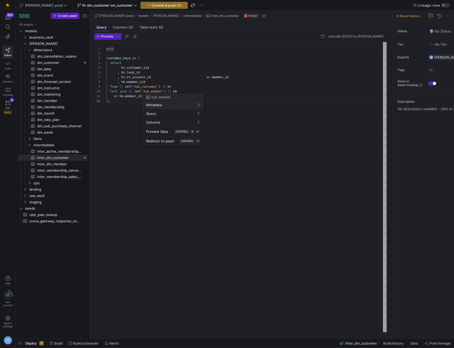
click at [204, 79] on div at bounding box center [227, 174] width 454 height 348
click at [207, 78] on div "with customer_keys as ( select hc . customer_sid , hc . lead_id , hc . sf_accou…" at bounding box center [247, 187] width 280 height 291
click at [200, 149] on div "with customer_keys as ( select hc . customer_sid , hc . lead_id , hc . sf_accou…" at bounding box center [247, 187] width 280 height 291
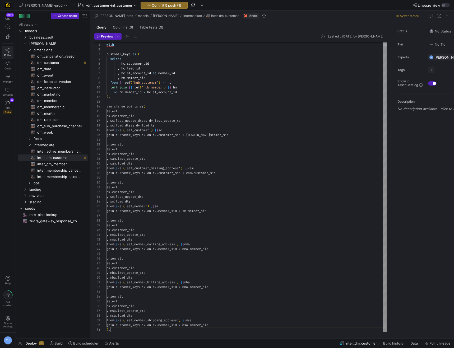
scroll to position [0, 3]
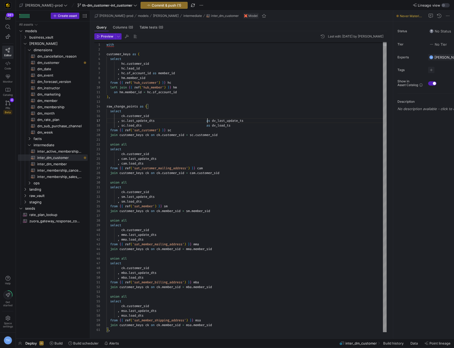
click at [208, 120] on div "with customer_keys as ( select hc . customer_sid , hc . lead_id , hc . sf_accou…" at bounding box center [247, 185] width 280 height 295
click at [210, 125] on div "with customer_keys as ( select hc . customer_sid , hc . lead_id , hc . sf_accou…" at bounding box center [247, 185] width 280 height 295
click at [230, 129] on div "with customer_keys as ( select hc . customer_sid , hc . lead_id , hc . sf_accou…" at bounding box center [247, 185] width 280 height 295
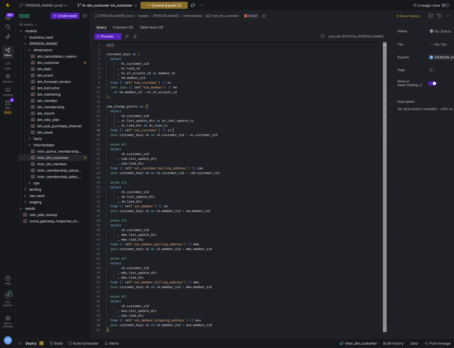
scroll to position [38, 67]
click at [194, 190] on div "with customer_keys as ( select hc . customer_sid , hc . lead_id , hc . sf_accou…" at bounding box center [247, 185] width 280 height 295
click at [173, 210] on div "with customer_keys as ( select hc . customer_sid , hc . lead_id , hc . sf_accou…" at bounding box center [247, 185] width 280 height 295
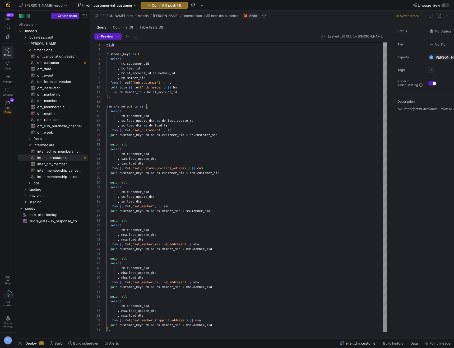
scroll to position [24, 67]
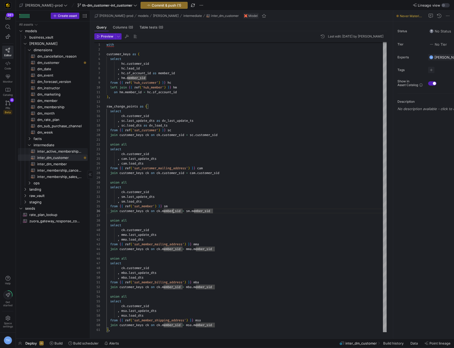
click at [65, 151] on span "inter_active_membership_forecast​​​​​​​​​​" at bounding box center [59, 152] width 44 height 6
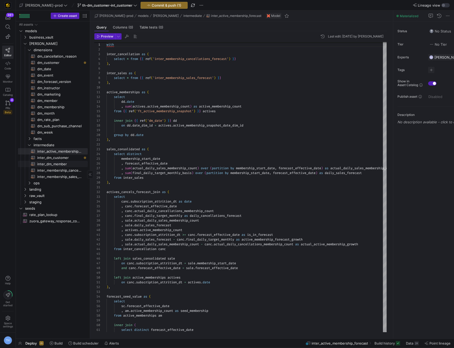
click at [61, 162] on span "inter_dm_member​​​​​​​​​​" at bounding box center [59, 164] width 44 height 6
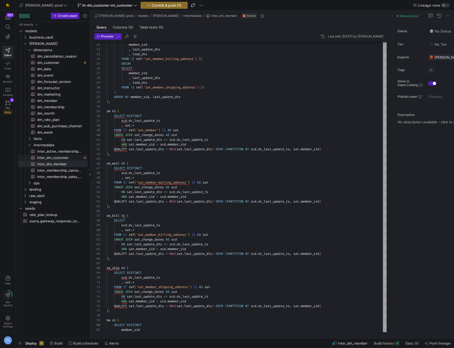
click at [72, 157] on span "inter_dm_customer​​​​​​​​​​" at bounding box center [59, 158] width 44 height 6
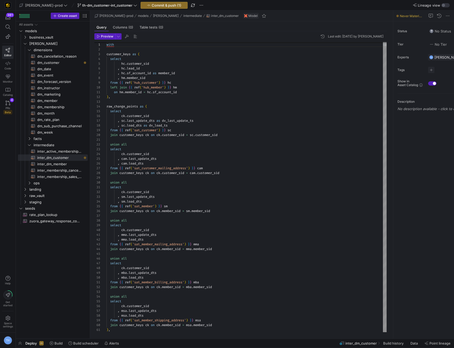
click at [119, 330] on div "with customer_keys as ( select hc . customer_sid , hc . lead_id , hc . sf_accou…" at bounding box center [247, 185] width 280 height 295
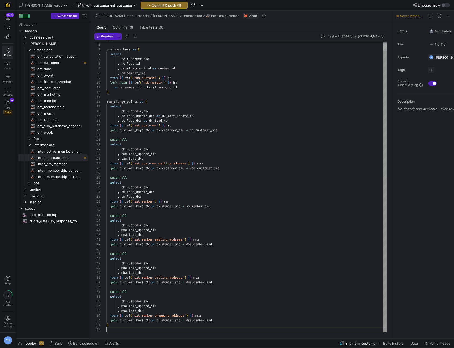
scroll to position [10, 0]
type textarea "),"
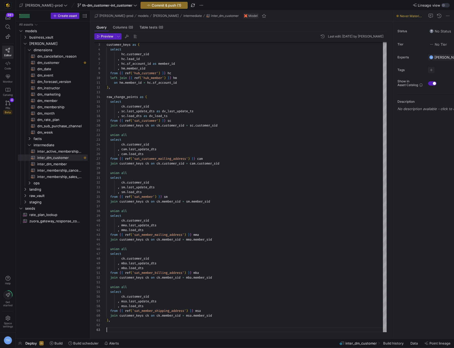
scroll to position [10, 0]
click at [122, 325] on div "customer_keys as ( select hc . customer_sid , hc . lead_id , hc . sf_account_id…" at bounding box center [247, 181] width 280 height 304
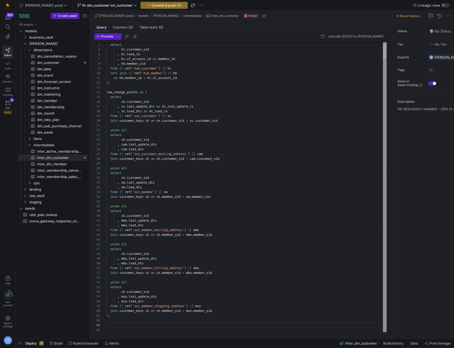
scroll to position [43, 4]
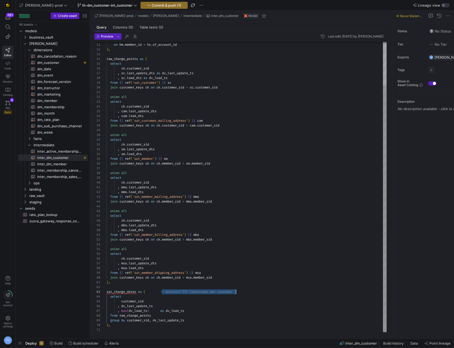
drag, startPoint x: 163, startPoint y: 290, endPoint x: 265, endPoint y: 293, distance: 102.9
click at [265, 293] on div "left join { { ref ( 'hub_member' ) } } hm on hm . member_id = hc . sf_account_i…" at bounding box center [247, 161] width 280 height 342
click at [162, 311] on div "left join { { ref ( 'hub_member' ) } } hm on hm . member_id = hc . sf_account_i…" at bounding box center [247, 161] width 280 height 342
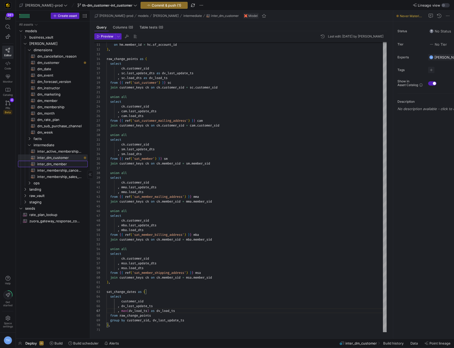
click at [63, 165] on span "inter_dm_member​​​​​​​​​​" at bounding box center [59, 164] width 44 height 6
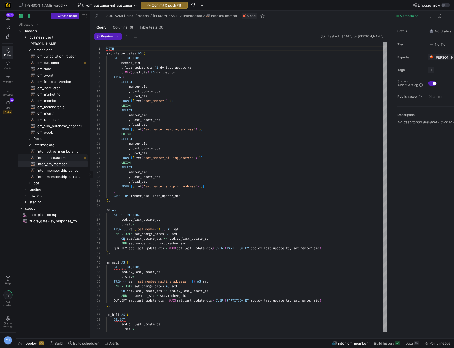
click at [68, 155] on span "inter_dm_customer​​​​​​​​​​" at bounding box center [59, 158] width 44 height 6
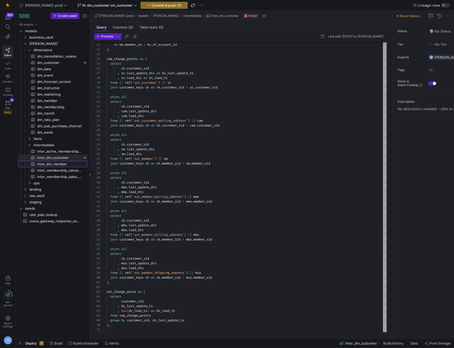
click at [71, 166] on span "inter_dm_member​​​​​​​​​​" at bounding box center [59, 164] width 44 height 6
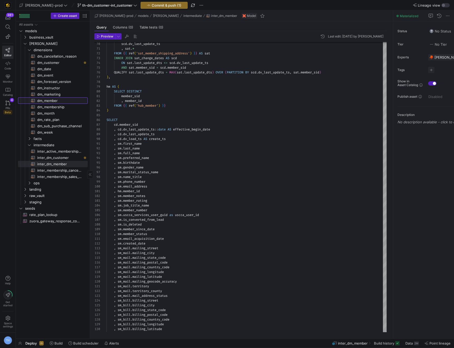
click at [59, 100] on span "dm_member​​​​​​​​​​" at bounding box center [59, 101] width 44 height 6
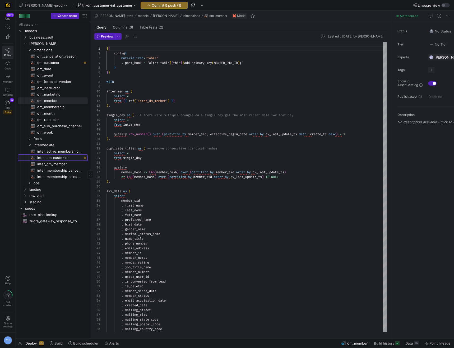
click at [67, 159] on span "inter_dm_customer​​​​​​​​​​" at bounding box center [59, 158] width 44 height 6
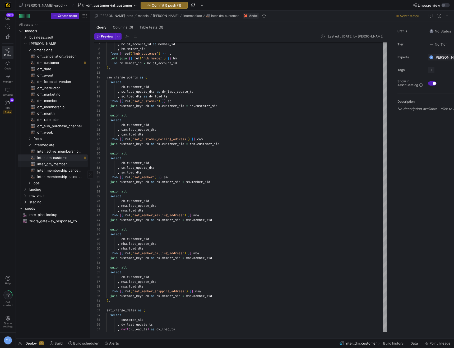
click at [56, 165] on span "inter_dm_member​​​​​​​​​​" at bounding box center [59, 164] width 44 height 6
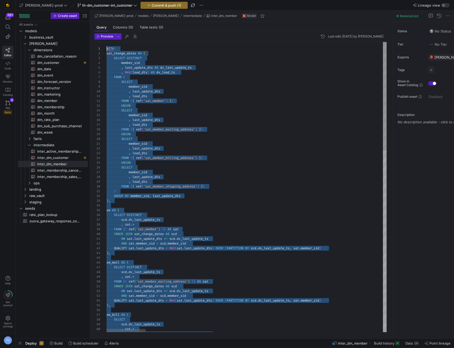
drag, startPoint x: 221, startPoint y: 326, endPoint x: 129, endPoint y: -11, distance: 349.7
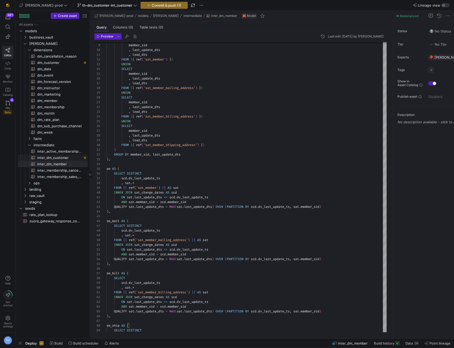
click at [71, 157] on span "inter_dm_customer​​​​​​​​​​" at bounding box center [59, 158] width 44 height 6
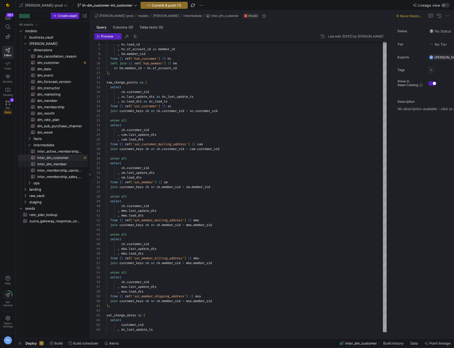
click at [66, 162] on span "inter_dm_member​​​​​​​​​​" at bounding box center [59, 164] width 44 height 6
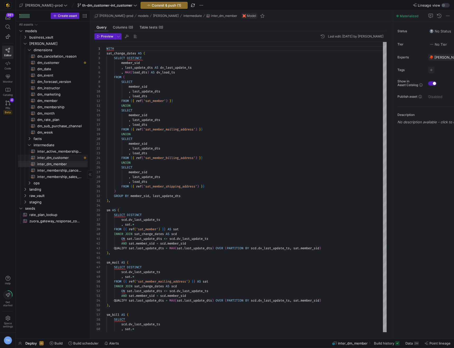
click at [65, 158] on span "inter_dm_customer​​​​​​​​​​" at bounding box center [59, 158] width 44 height 6
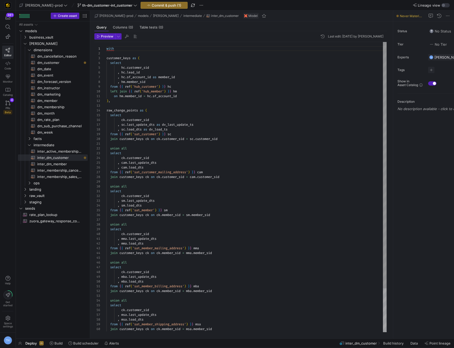
click at [144, 145] on div "with customer_keys as ( select hc . customer_sid , hc . lead_id , hc . sf_accou…" at bounding box center [247, 213] width 280 height 342
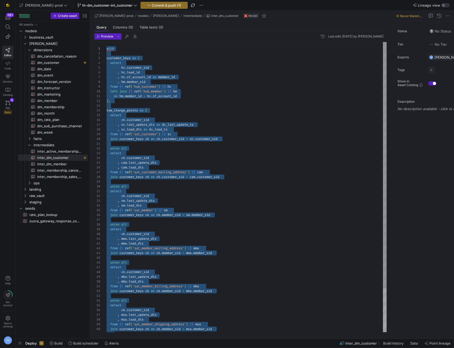
drag, startPoint x: 130, startPoint y: 325, endPoint x: 128, endPoint y: -32, distance: 357.2
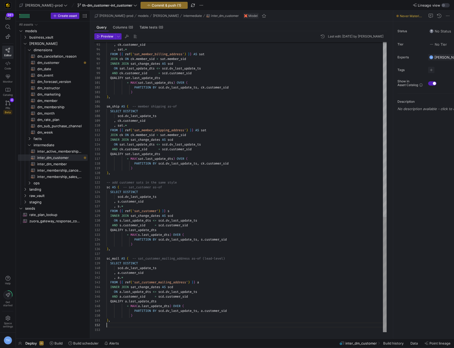
scroll to position [5, 0]
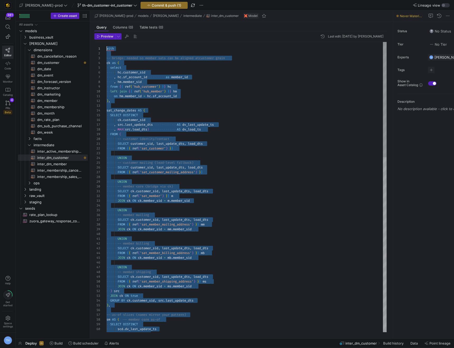
drag, startPoint x: 137, startPoint y: 327, endPoint x: 85, endPoint y: 35, distance: 296.2
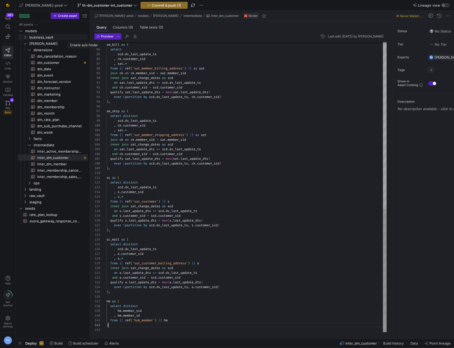
scroll to position [5, 2]
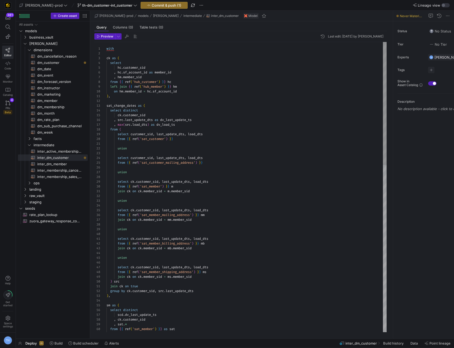
type textarea "), sat_change_dates as ( select distinct ck.customer_sid , src.last_update_dts …"
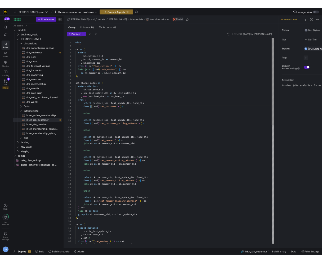
scroll to position [10, 40]
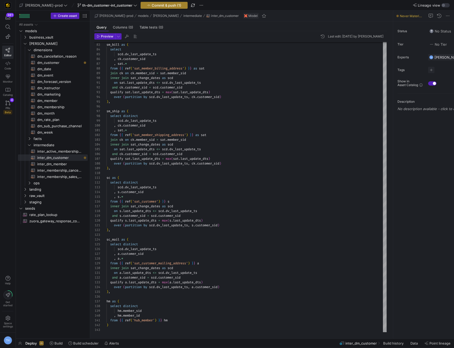
click at [152, 4] on span "Commit & push (1)" at bounding box center [167, 5] width 30 height 4
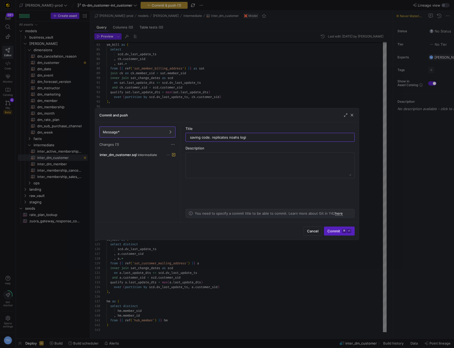
type input "saving code. replicates noahs logic"
